Goal: Browse casually

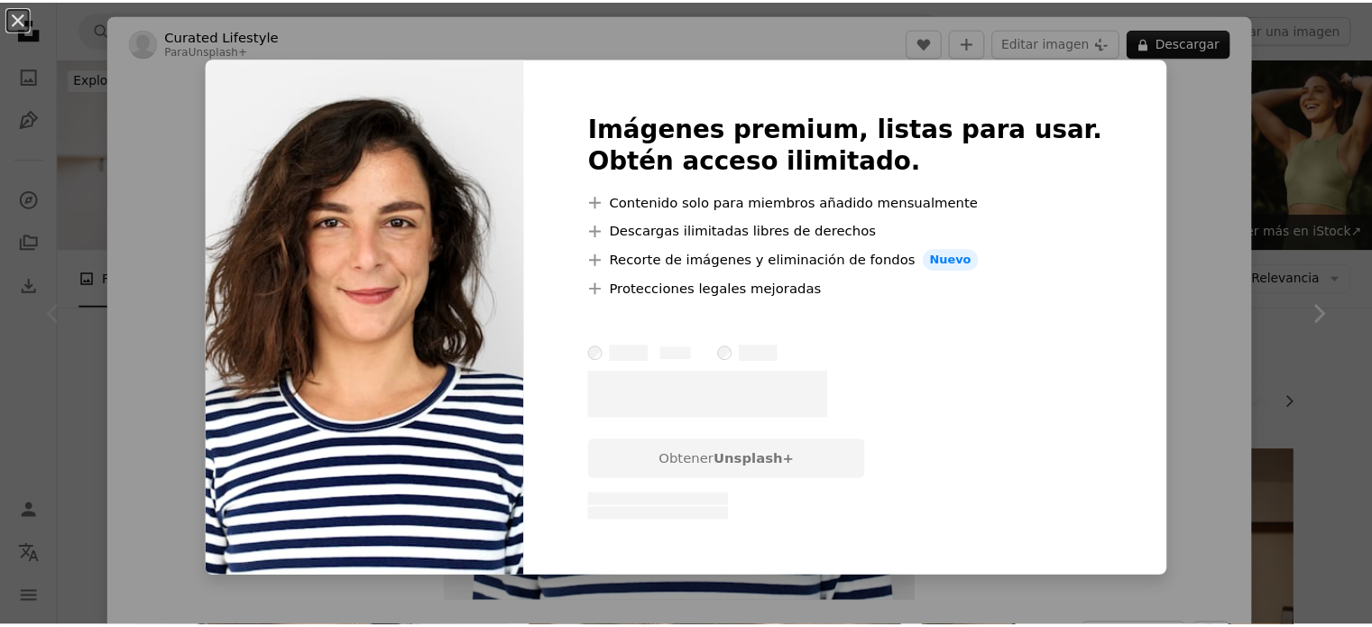
scroll to position [205, 0]
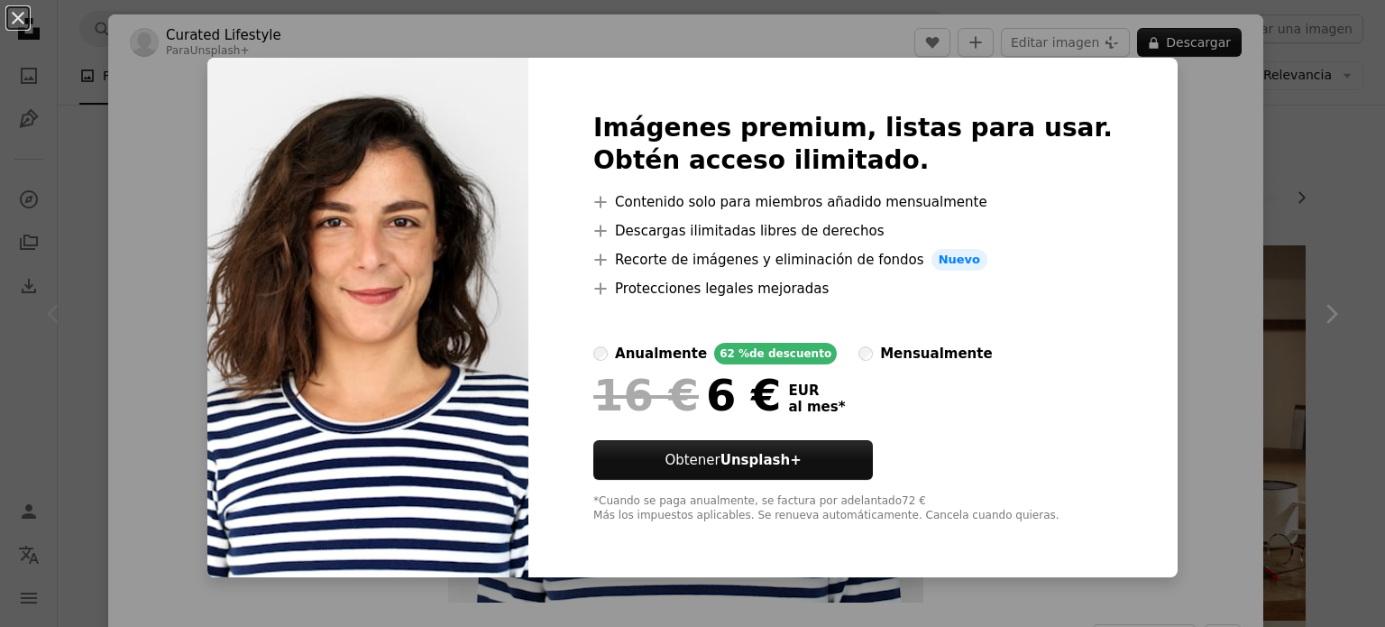
click at [1287, 141] on div "An X shape Imágenes premium, listas para usar. Obtén acceso ilimitado. A plus s…" at bounding box center [692, 313] width 1385 height 627
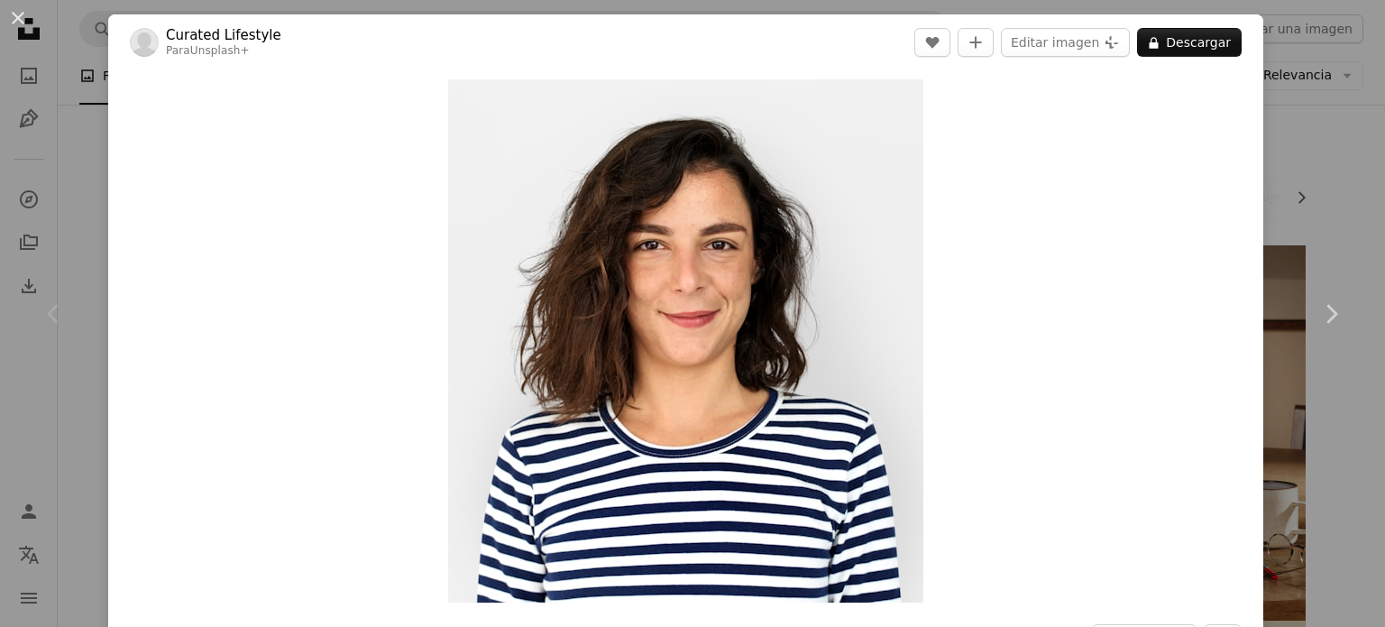
click at [1337, 170] on div "An X shape Chevron left Chevron right Curated Lifestyle Para Unsplash+ A heart …" at bounding box center [692, 313] width 1385 height 627
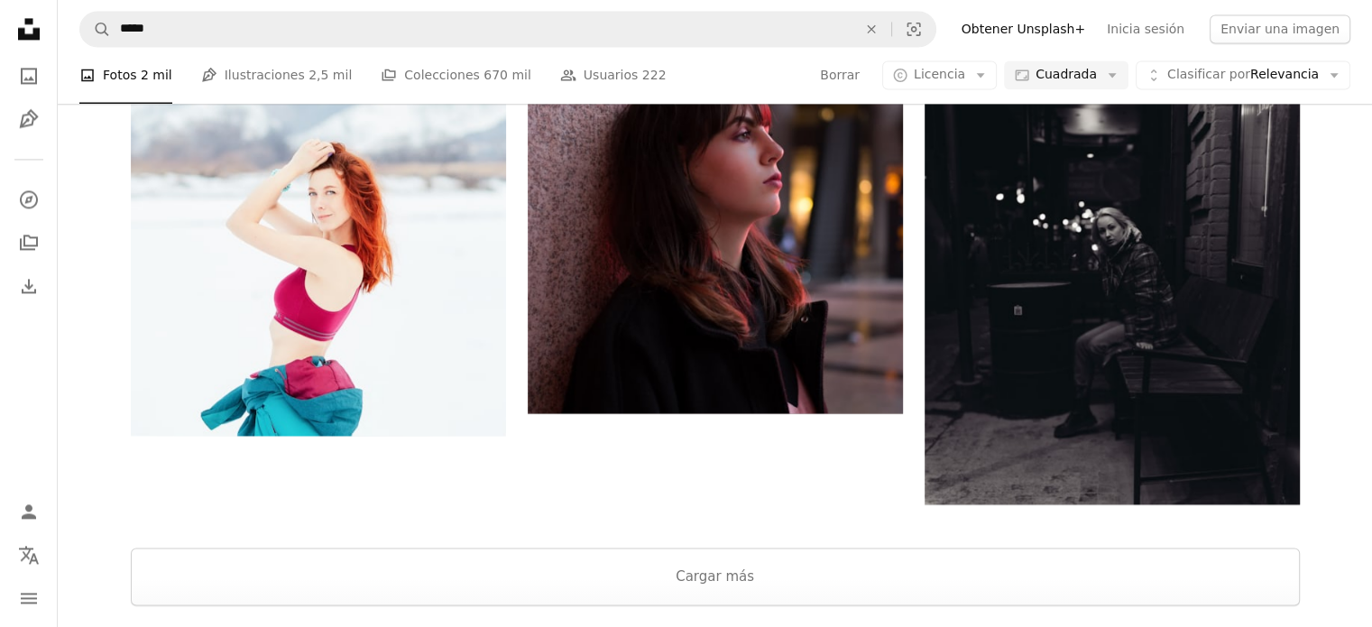
scroll to position [2838, 0]
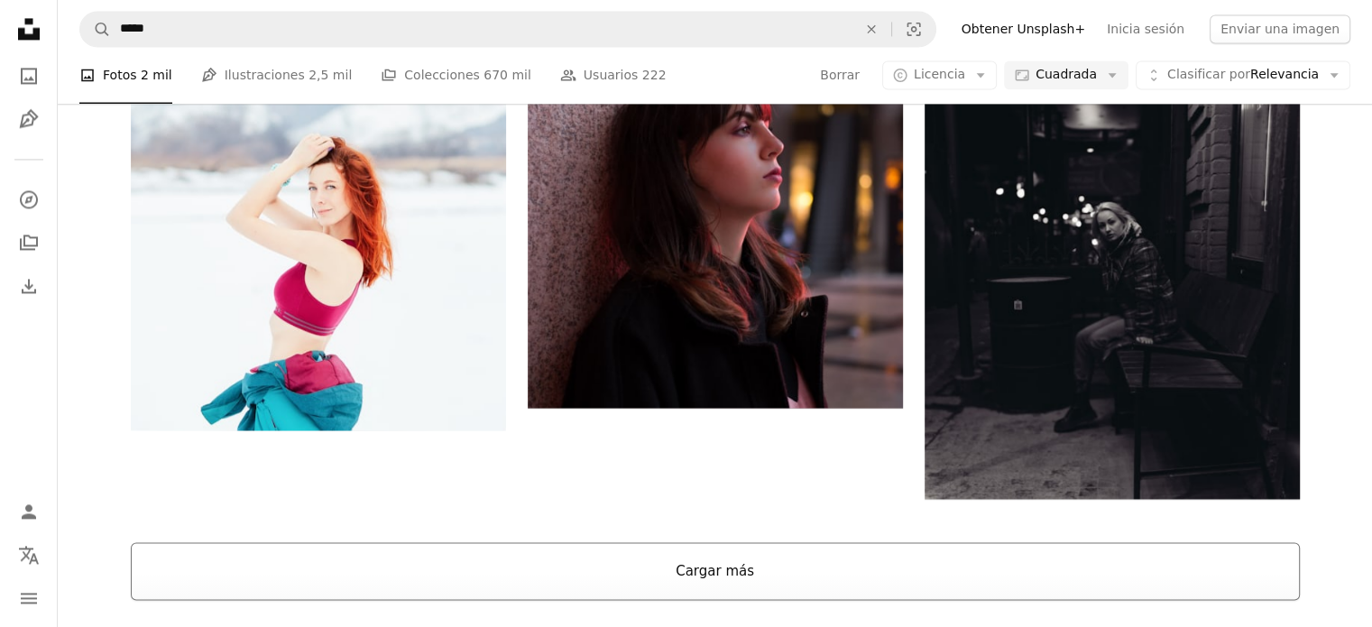
click at [734, 563] on button "Cargar más" at bounding box center [715, 571] width 1169 height 58
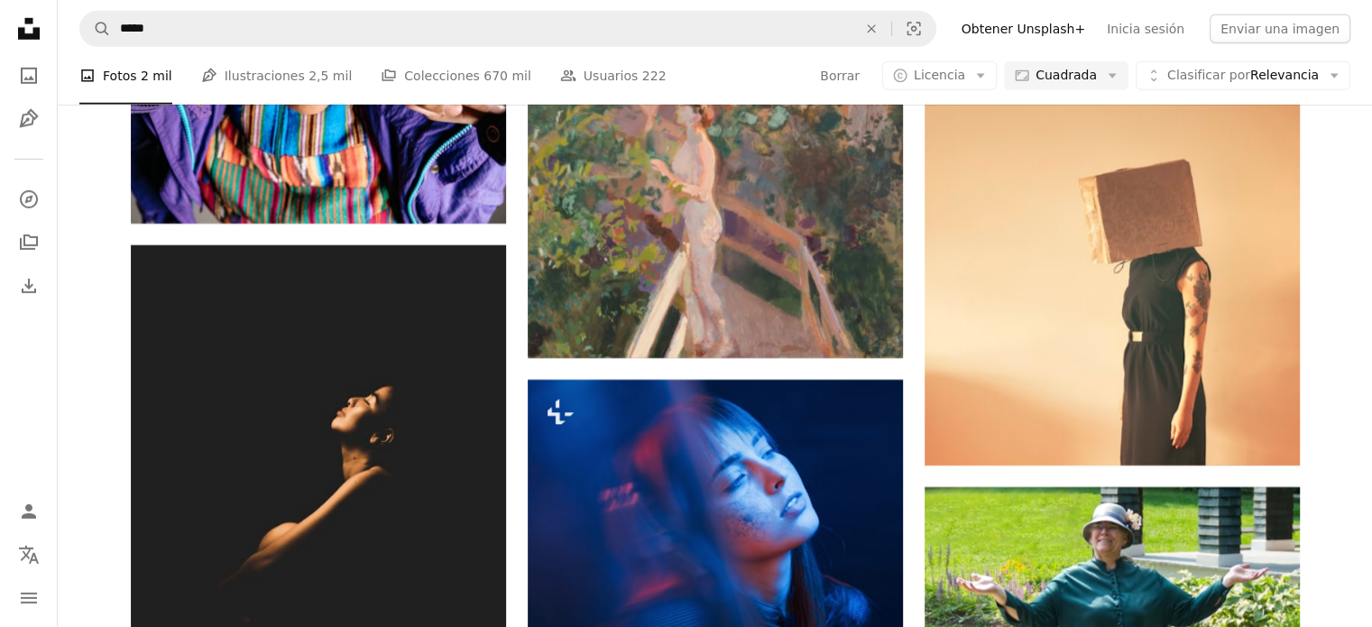
scroll to position [5393, 0]
